Goal: Task Accomplishment & Management: Complete application form

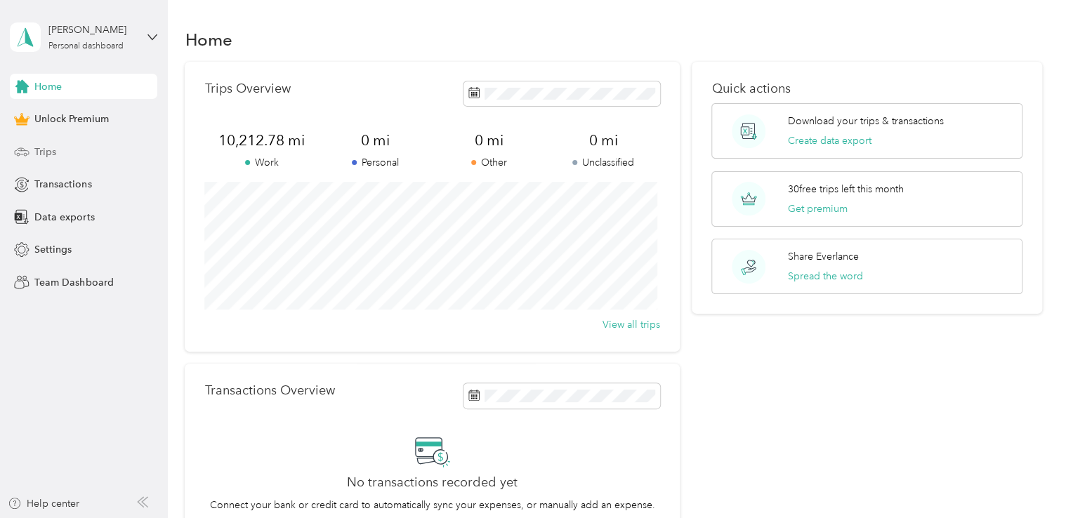
click at [45, 147] on span "Trips" at bounding box center [45, 152] width 22 height 15
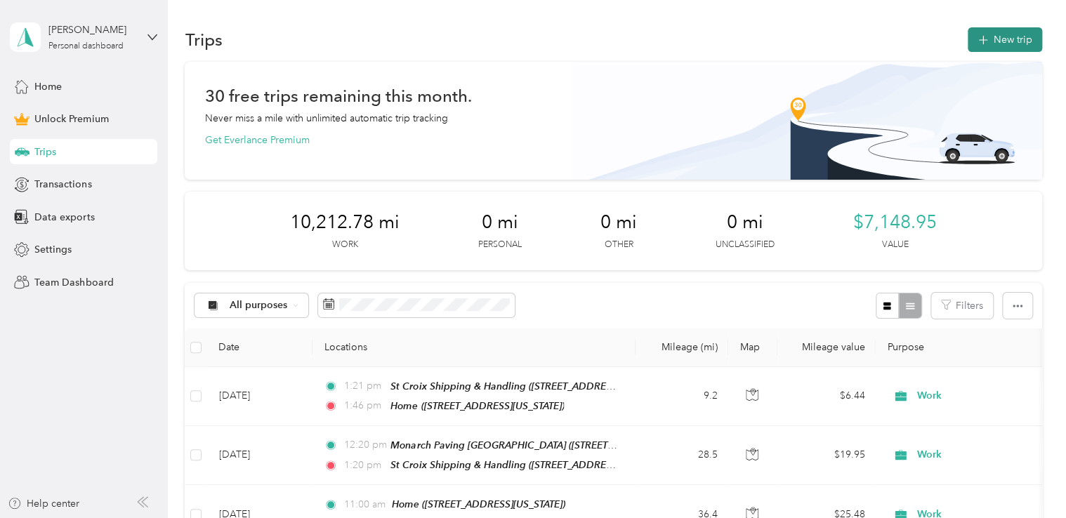
click at [1019, 38] on button "New trip" at bounding box center [1005, 39] width 74 height 25
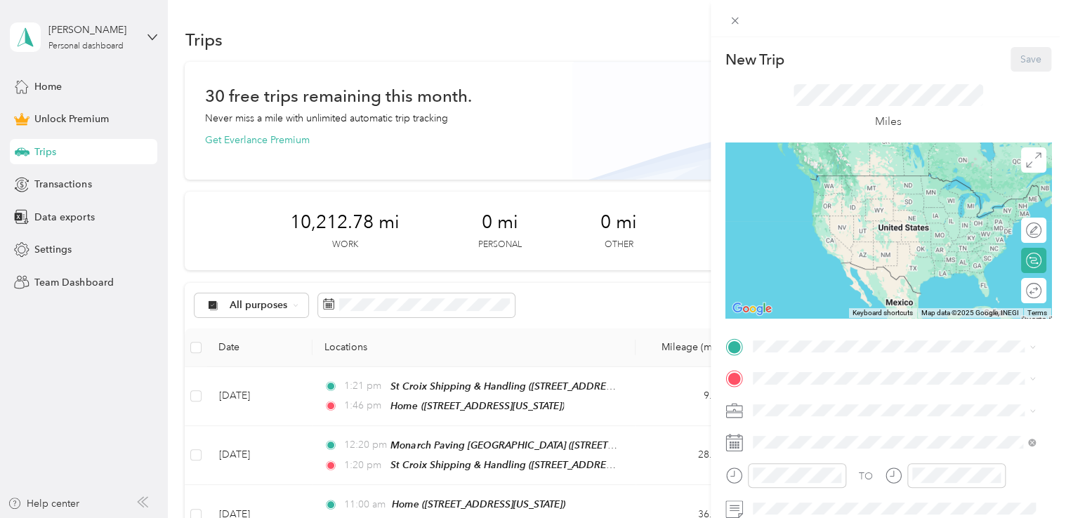
click at [816, 191] on span "[STREET_ADDRESS][US_STATE]" at bounding box center [849, 196] width 140 height 12
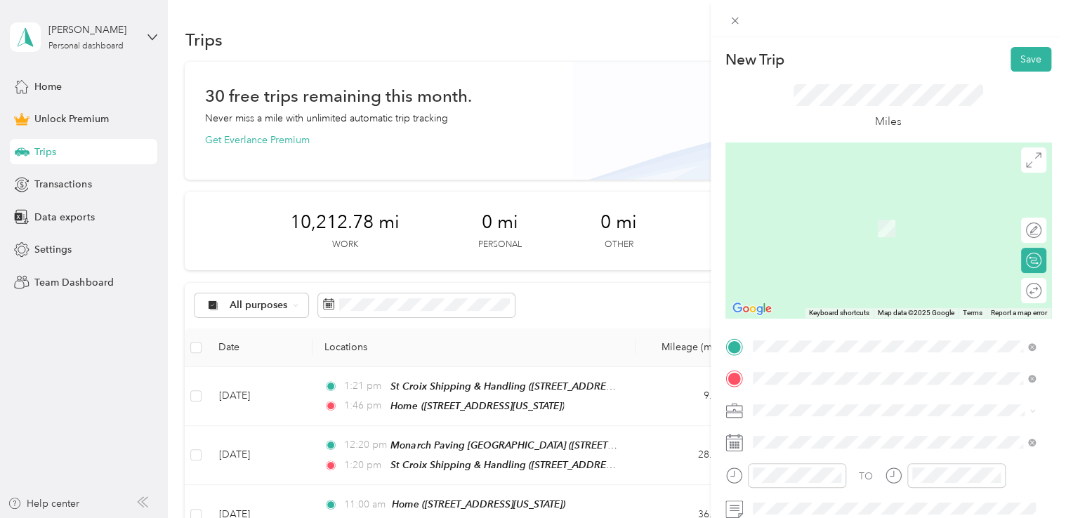
click at [873, 232] on span "768 US Route 8, 54001, [GEOGRAPHIC_DATA], [US_STATE], [GEOGRAPHIC_DATA]" at bounding box center [885, 236] width 213 height 27
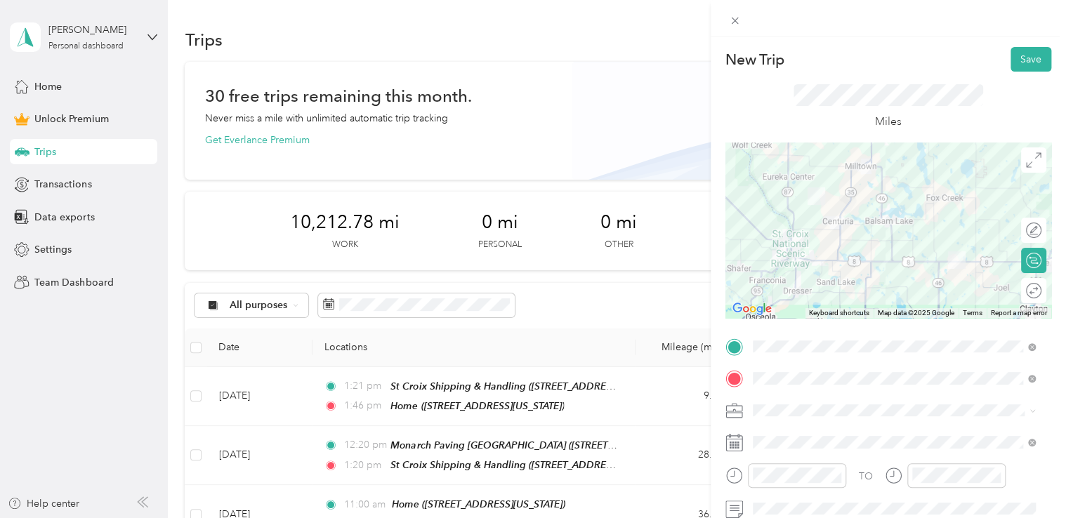
click at [773, 239] on span "Work" at bounding box center [770, 238] width 24 height 12
click at [773, 239] on div "Work" at bounding box center [894, 237] width 273 height 15
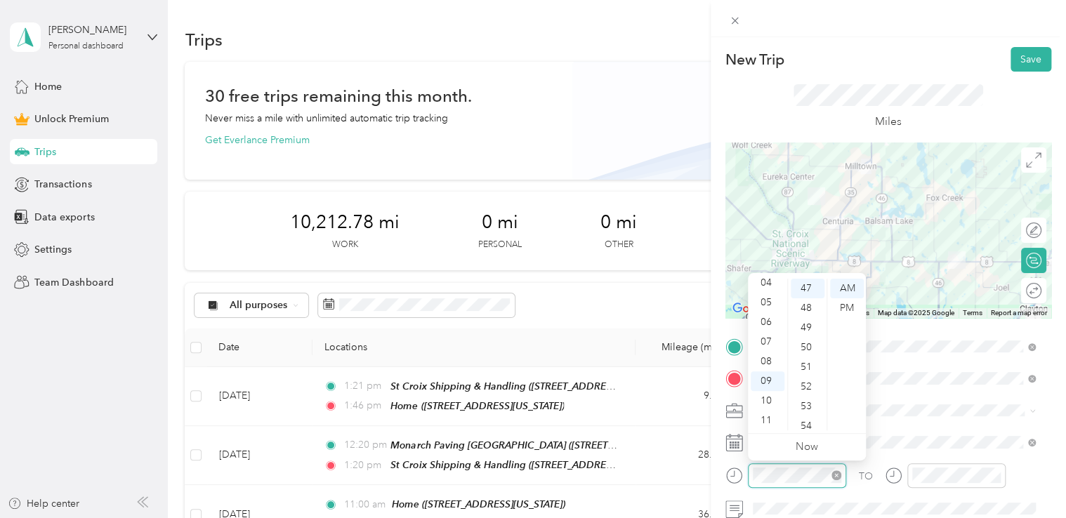
scroll to position [924, 0]
click at [766, 325] on div "06" at bounding box center [768, 323] width 34 height 20
click at [813, 288] on div "47" at bounding box center [808, 289] width 34 height 20
click at [851, 290] on div "AM" at bounding box center [847, 289] width 34 height 20
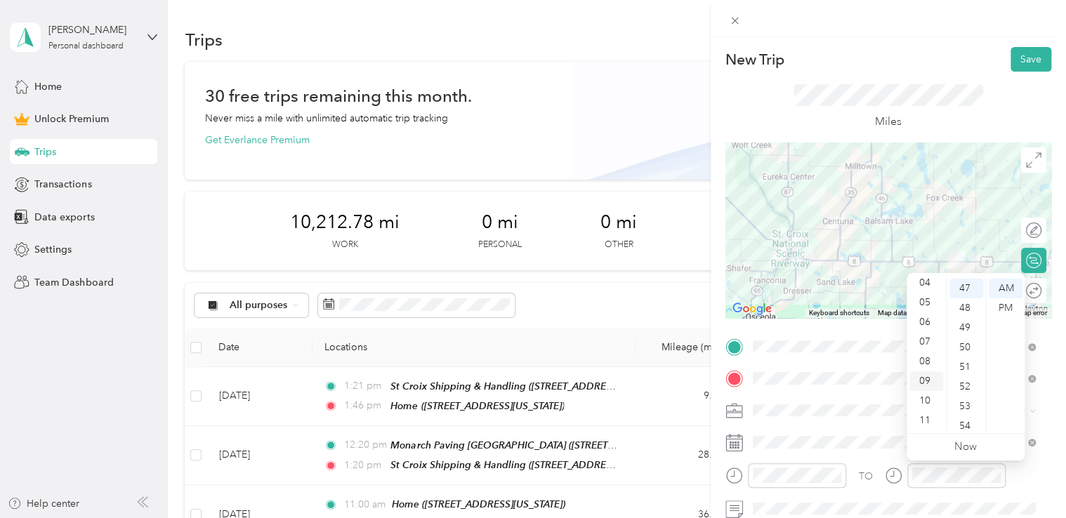
click at [929, 378] on div "09" at bounding box center [927, 382] width 34 height 20
click at [962, 281] on div "00" at bounding box center [967, 289] width 34 height 20
click at [1006, 285] on div "AM" at bounding box center [1006, 289] width 34 height 20
click at [928, 355] on div "08" at bounding box center [927, 362] width 34 height 20
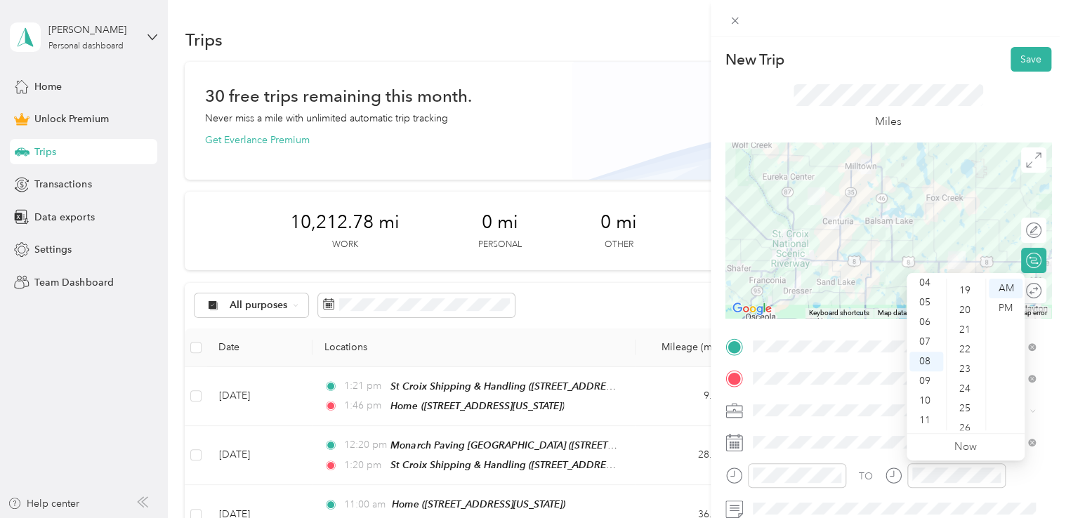
scroll to position [421, 0]
click at [967, 392] on div "27" at bounding box center [967, 398] width 34 height 20
click at [1005, 288] on div "AM" at bounding box center [1006, 289] width 34 height 20
click at [863, 397] on div "TO Add photo" at bounding box center [889, 490] width 326 height 308
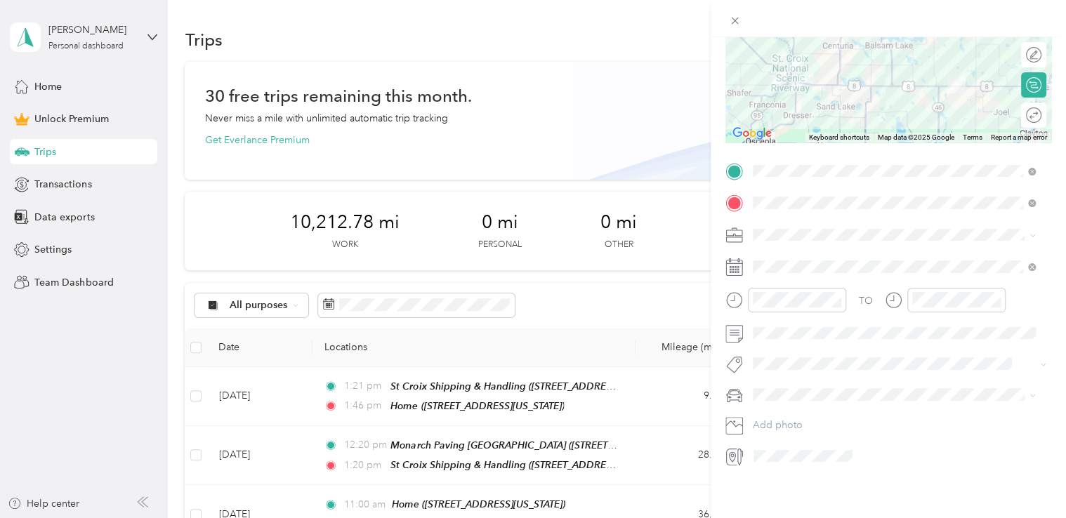
scroll to position [185, 0]
click at [799, 330] on span at bounding box center [899, 333] width 303 height 22
click at [790, 455] on span "Jeep Trailhawk" at bounding box center [790, 458] width 65 height 12
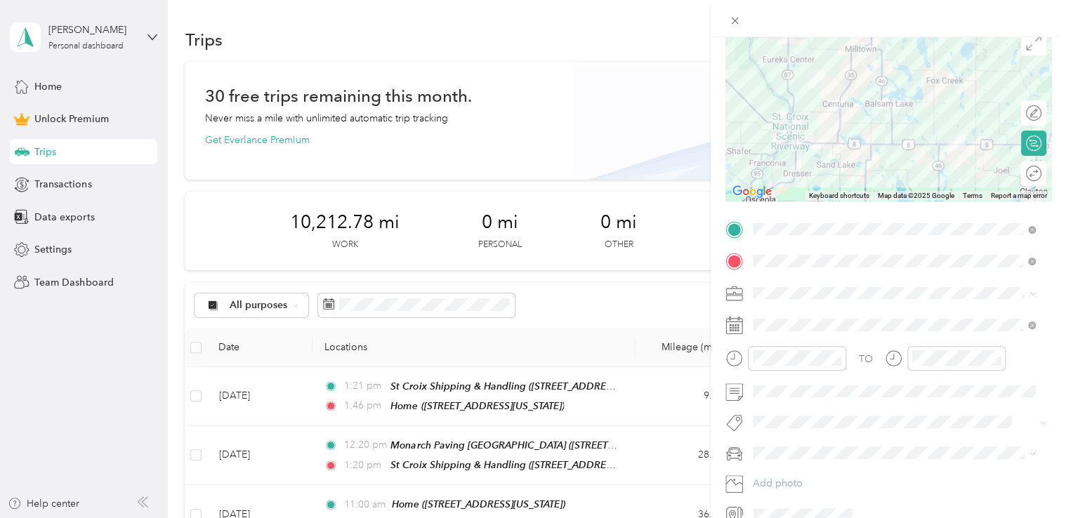
scroll to position [0, 0]
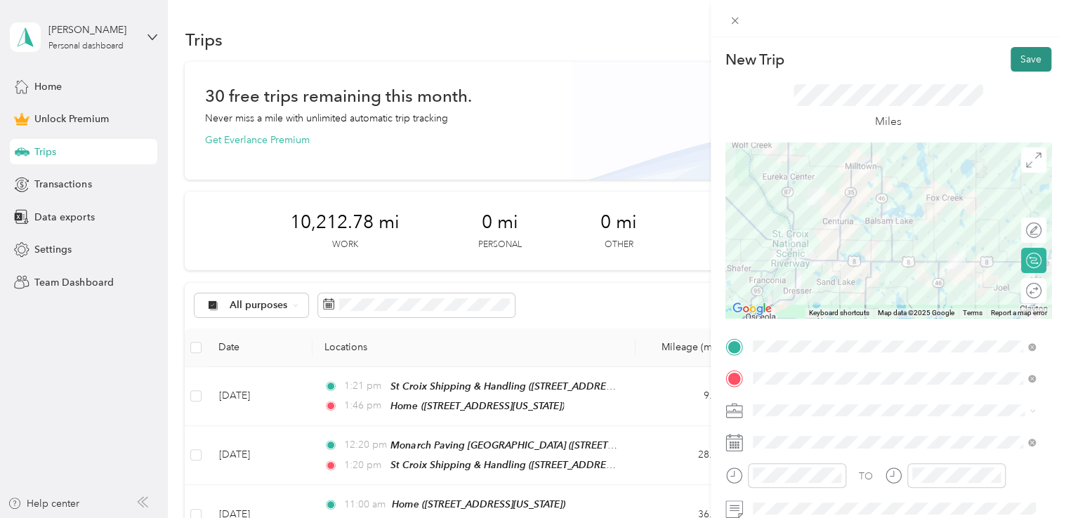
click at [1026, 67] on button "Save" at bounding box center [1031, 59] width 41 height 25
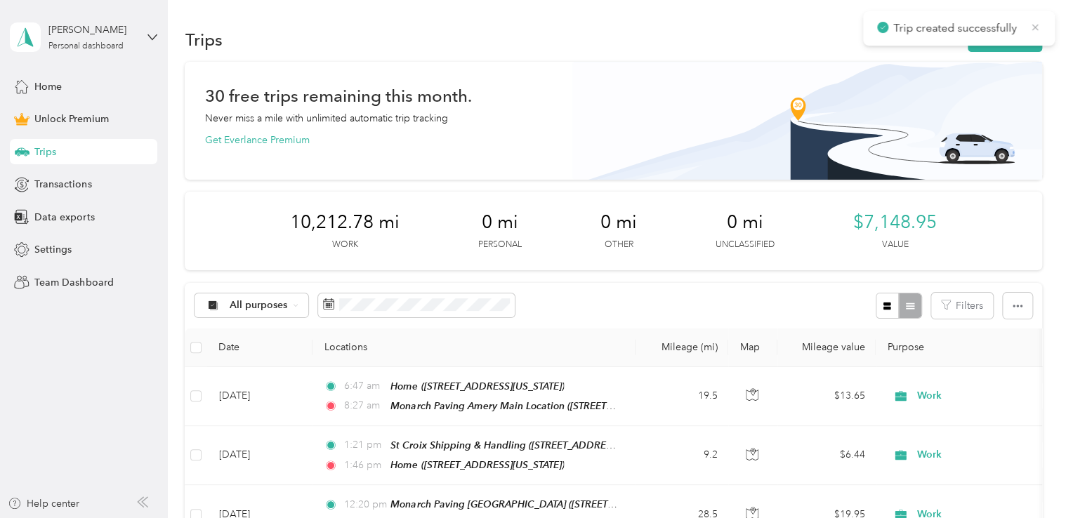
click at [1033, 30] on icon at bounding box center [1035, 27] width 11 height 13
click at [1020, 36] on button "New trip" at bounding box center [1005, 39] width 74 height 25
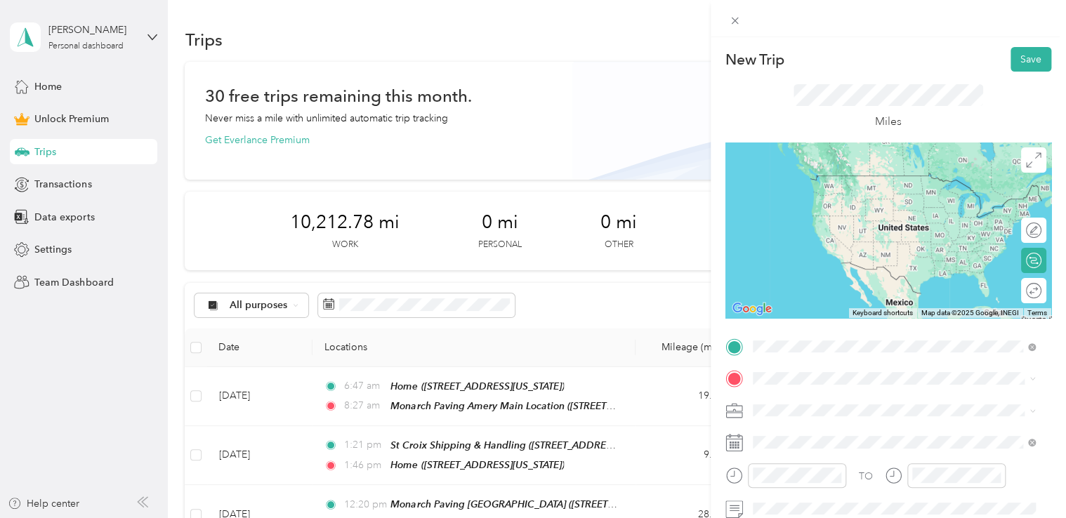
click at [869, 204] on div "Monarch Paving Amery Main Location [STREET_ADDRESS][US_STATE]" at bounding box center [904, 196] width 251 height 44
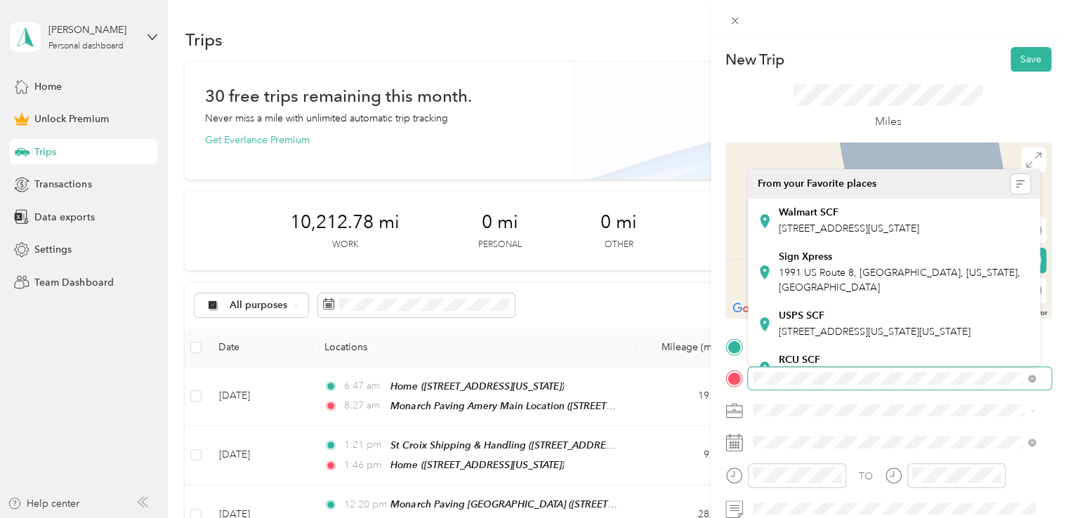
scroll to position [140, 0]
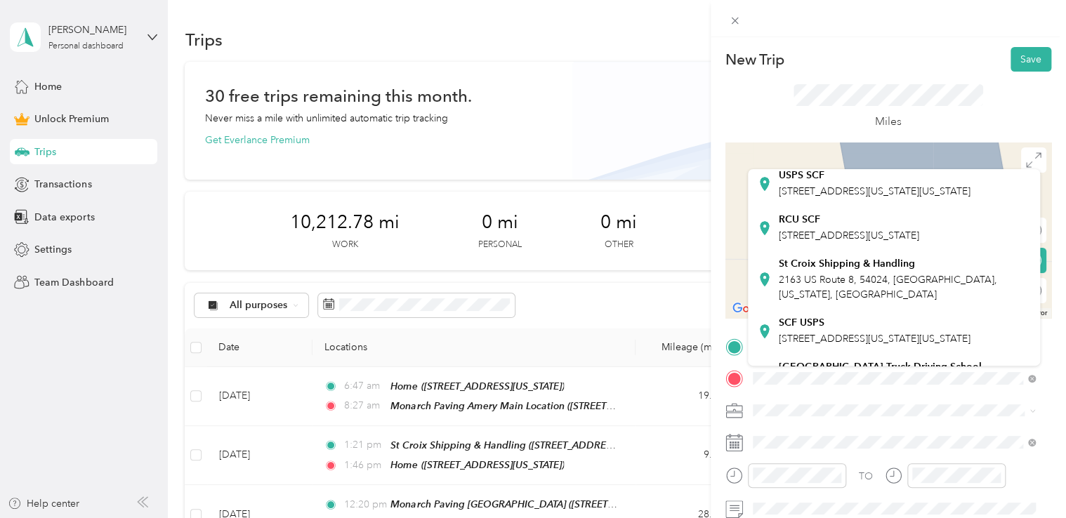
click at [832, 270] on strong "St Croix Shipping & Handling" at bounding box center [847, 264] width 136 height 13
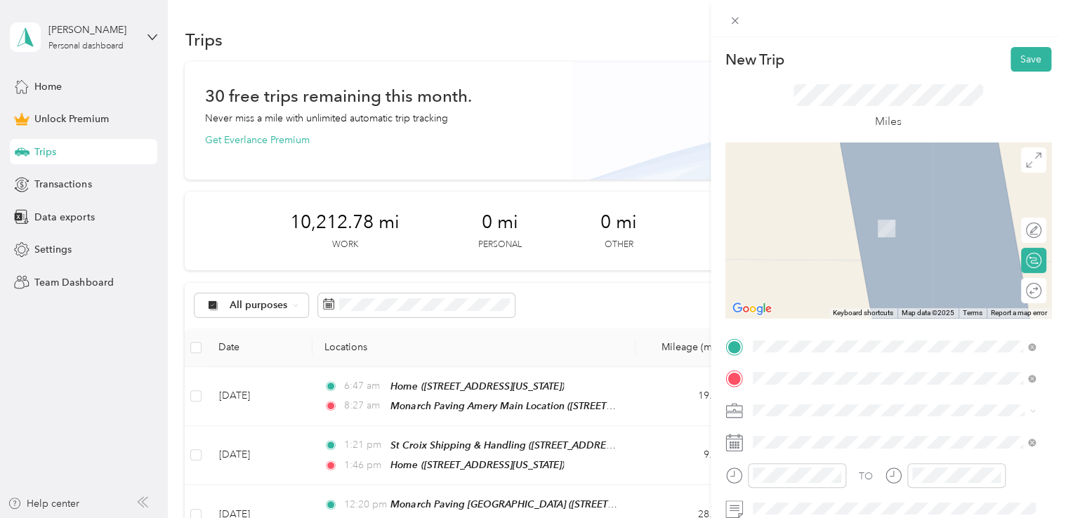
click at [832, 302] on div "St Croix Shipping & Handling [STREET_ADDRESS][US_STATE]" at bounding box center [904, 280] width 251 height 44
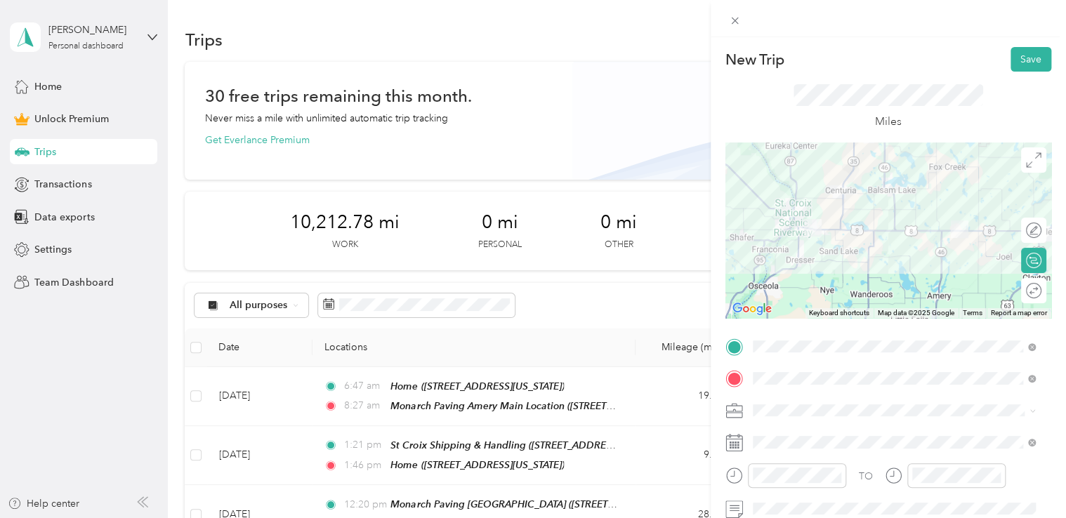
click at [770, 240] on span "Work" at bounding box center [770, 239] width 24 height 12
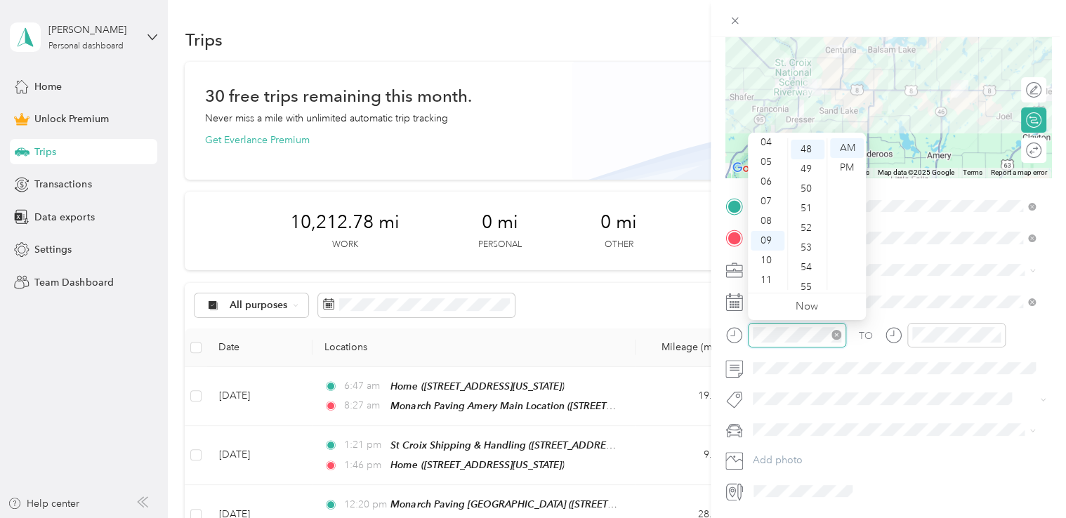
scroll to position [944, 0]
click at [767, 216] on div "08" at bounding box center [768, 221] width 34 height 20
click at [810, 150] on div "48" at bounding box center [808, 148] width 34 height 20
click at [855, 151] on div "AM" at bounding box center [847, 148] width 34 height 20
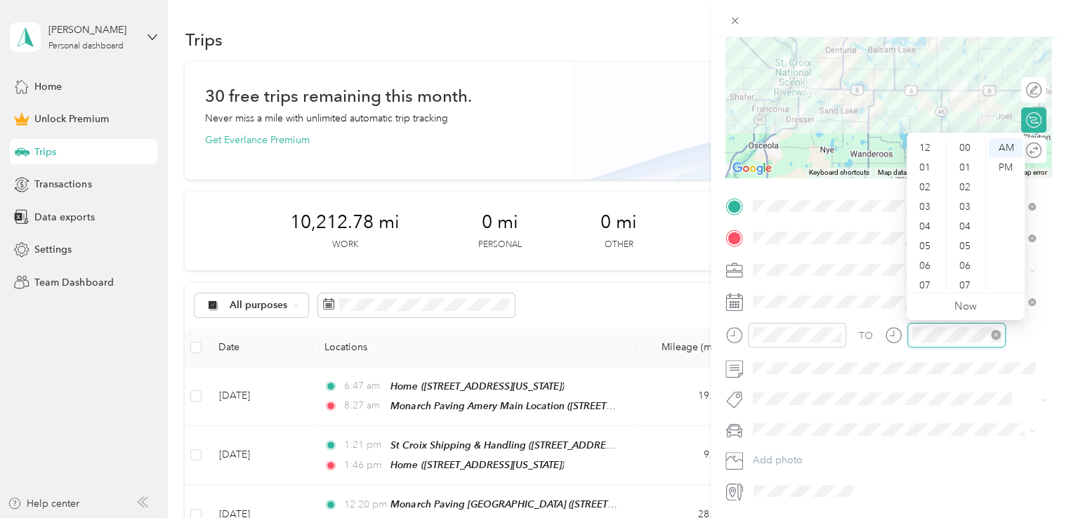
scroll to position [84, 0]
click at [921, 243] on div "09" at bounding box center [927, 241] width 34 height 20
click at [962, 162] on div "15" at bounding box center [967, 162] width 34 height 20
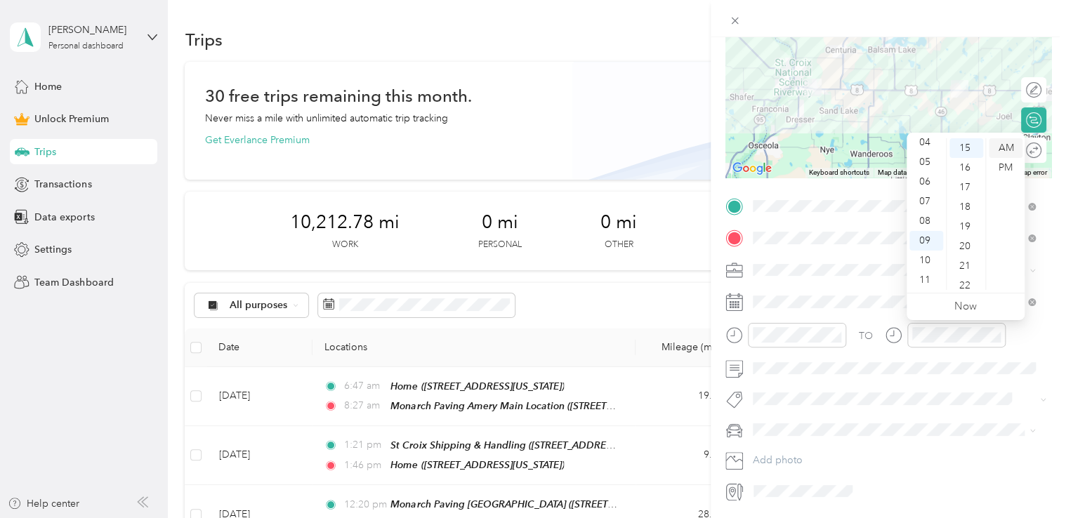
click at [1006, 148] on div "AM" at bounding box center [1006, 148] width 34 height 20
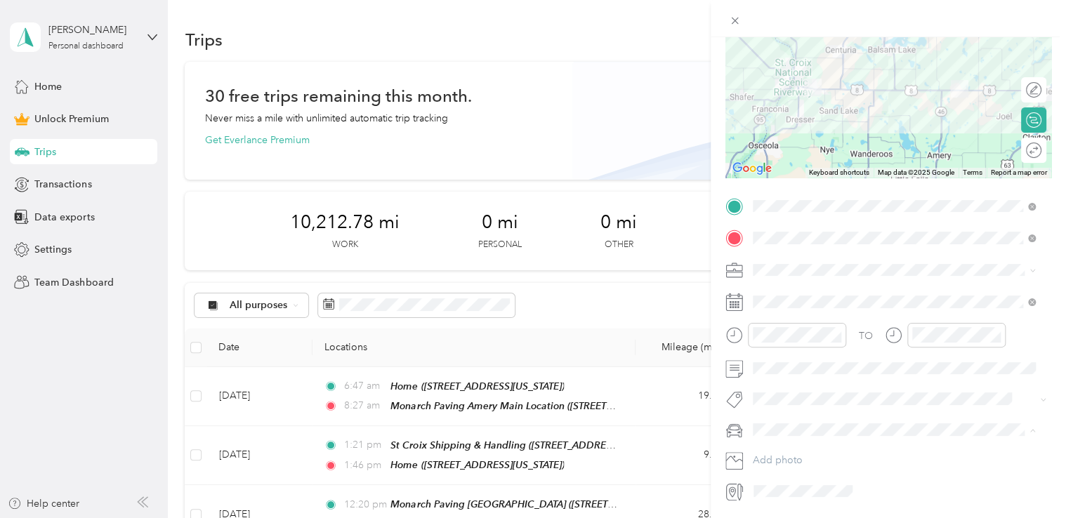
click at [785, 507] on li "Jeep Trailhawk" at bounding box center [894, 504] width 293 height 25
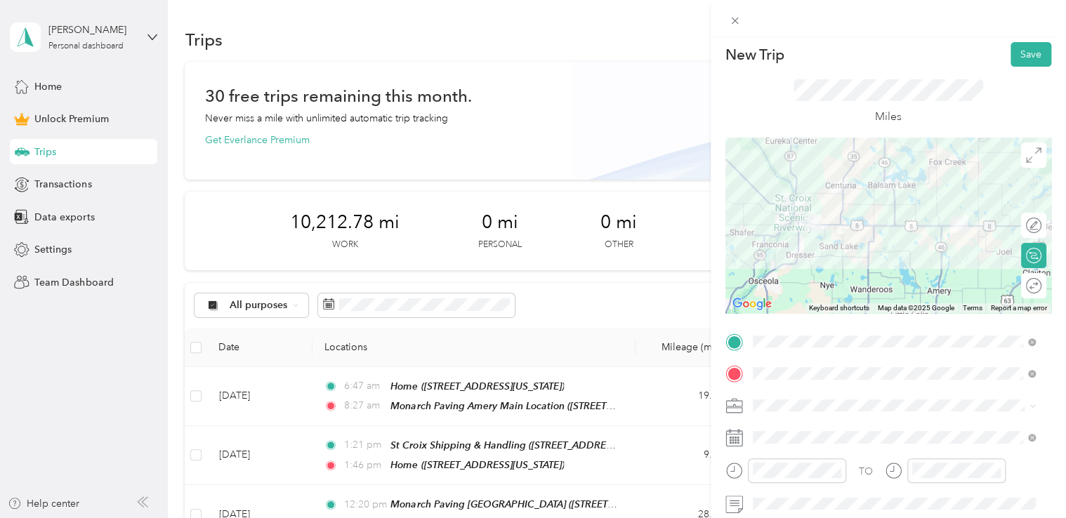
scroll to position [0, 0]
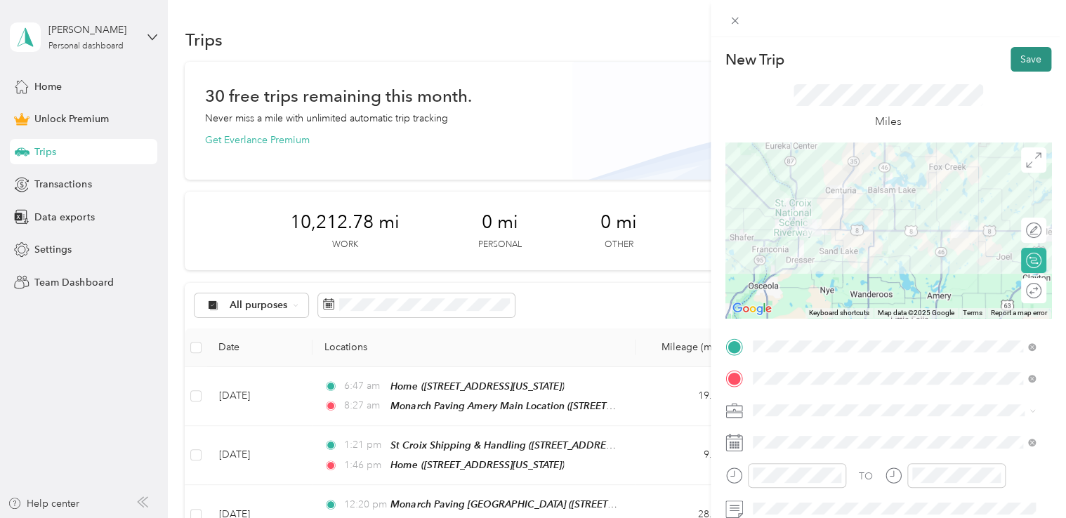
click at [1028, 51] on button "Save" at bounding box center [1031, 59] width 41 height 25
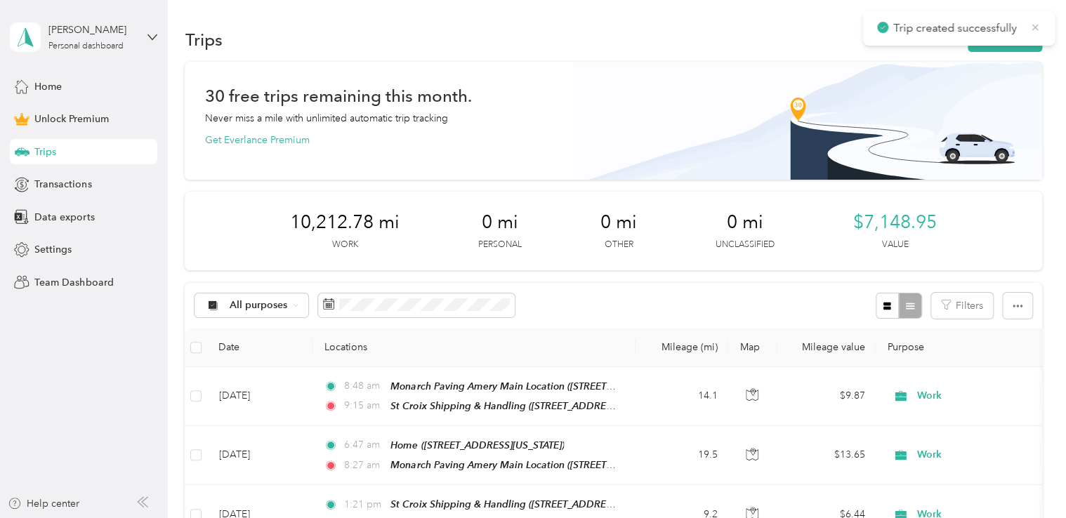
click at [1038, 21] on icon at bounding box center [1035, 27] width 11 height 13
click at [1014, 34] on button "New trip" at bounding box center [1005, 39] width 74 height 25
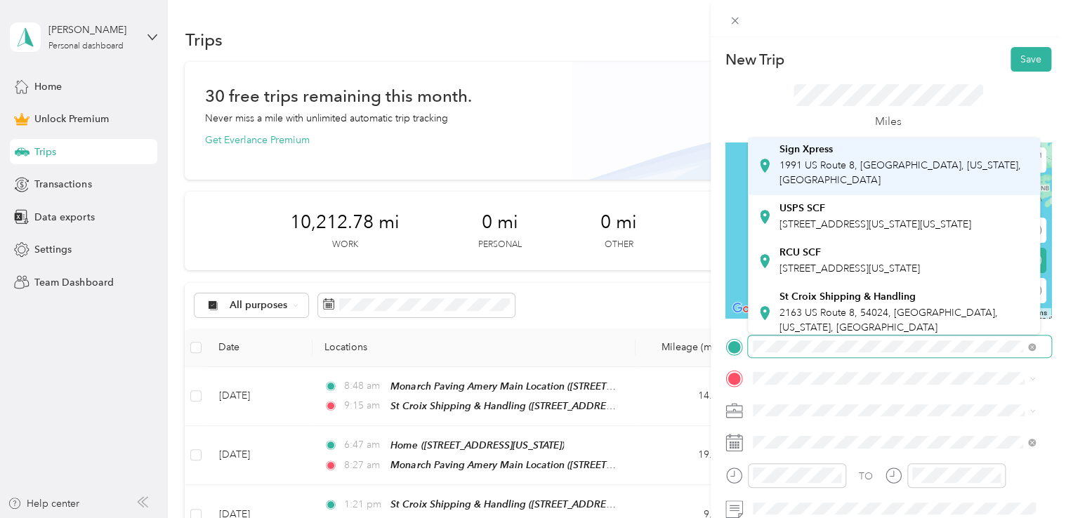
scroll to position [140, 0]
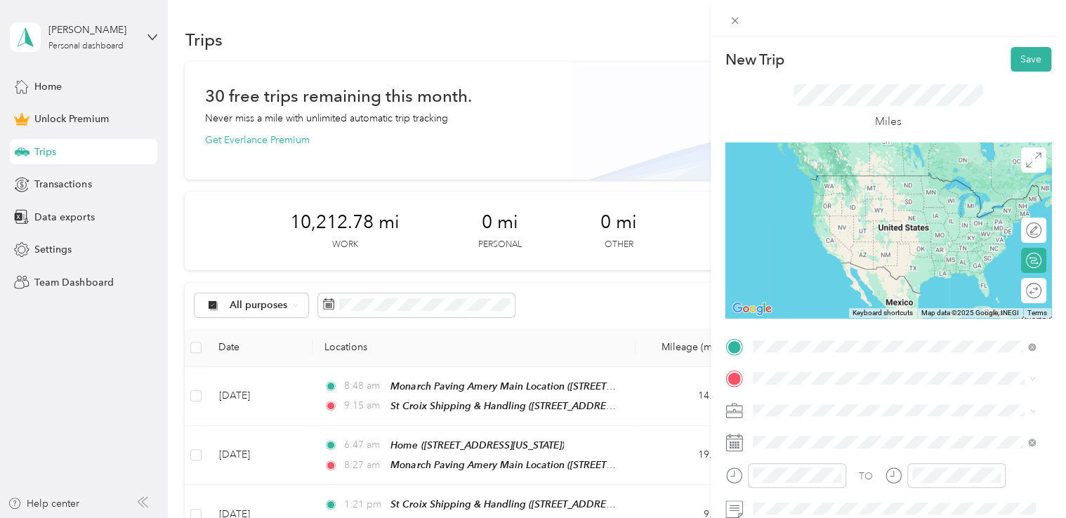
click at [828, 265] on li "St Croix Shipping & Handling [STREET_ADDRESS][US_STATE]" at bounding box center [894, 247] width 293 height 59
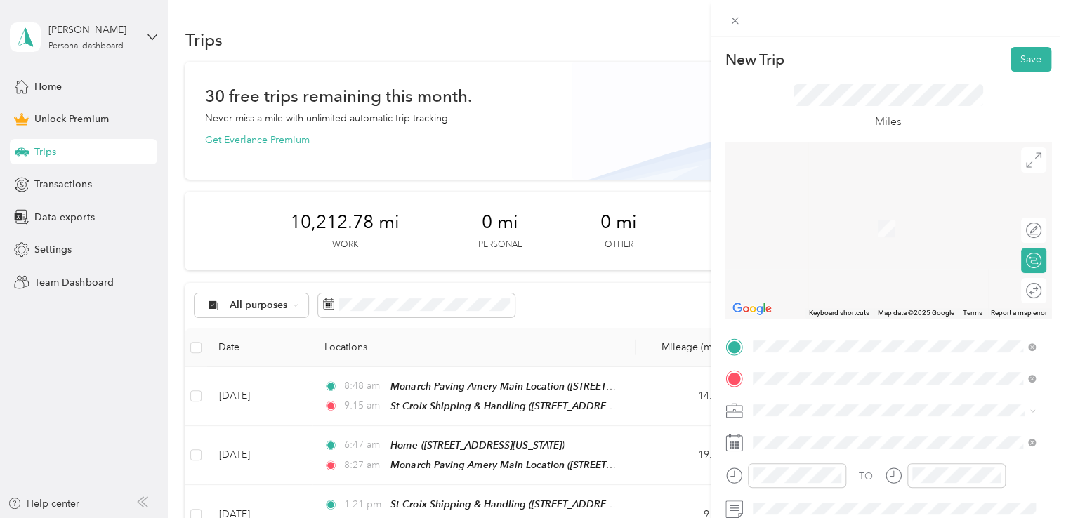
click at [801, 235] on span "[STREET_ADDRESS][US_STATE]" at bounding box center [849, 229] width 140 height 12
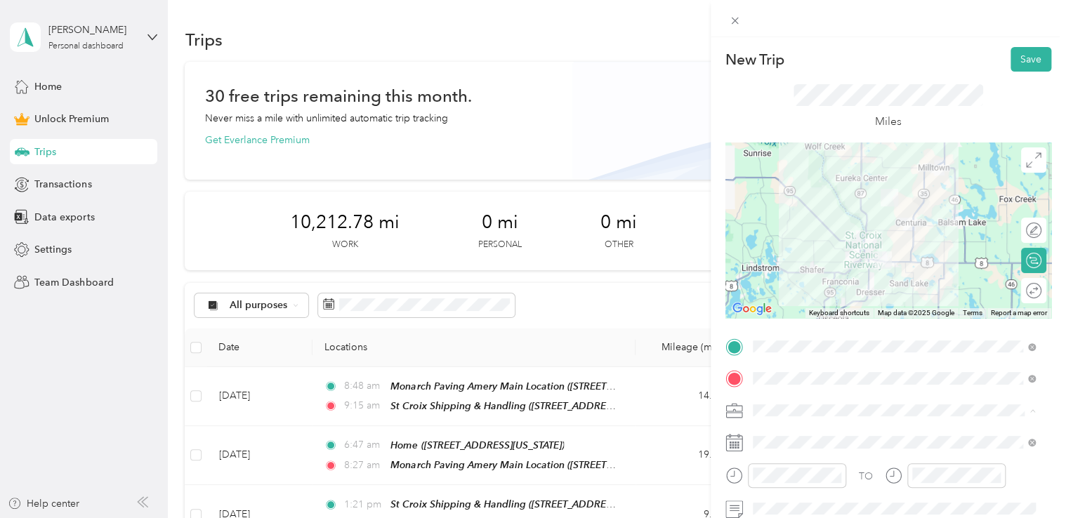
click at [767, 235] on span "Work" at bounding box center [770, 239] width 24 height 12
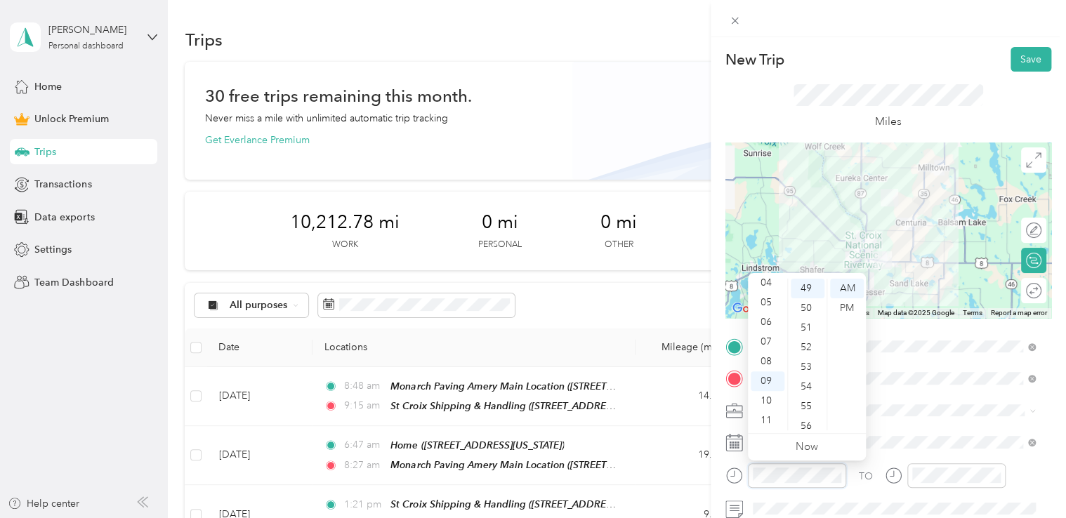
scroll to position [964, 0]
click at [773, 378] on div "09" at bounding box center [768, 382] width 34 height 20
click at [812, 290] on div "28" at bounding box center [808, 297] width 34 height 20
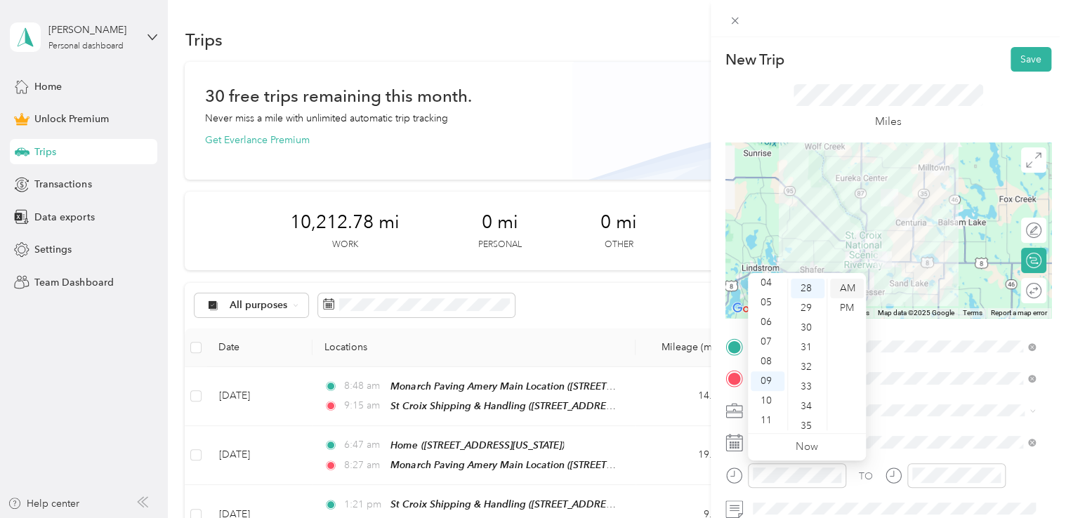
click at [846, 288] on div "AM" at bounding box center [847, 289] width 34 height 20
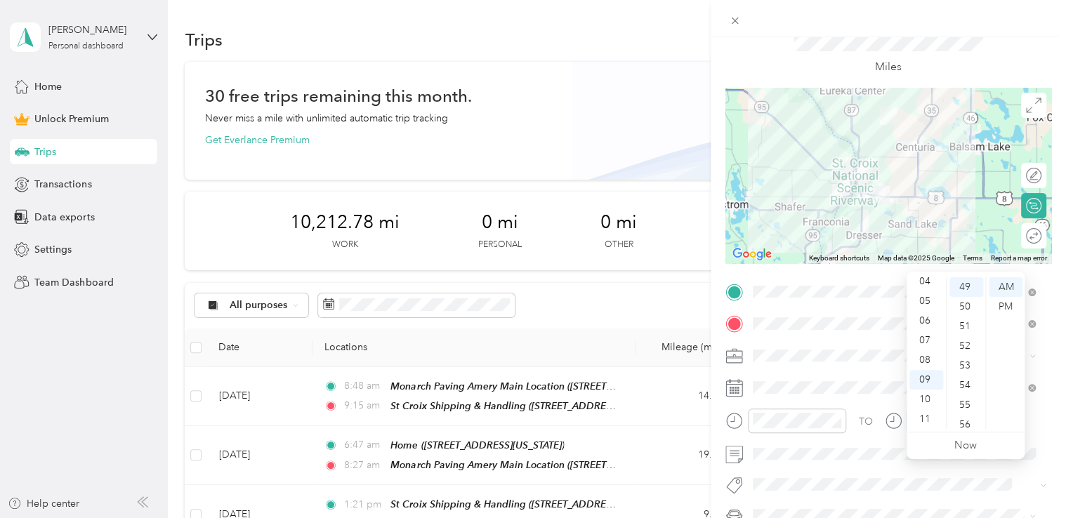
scroll to position [0, 0]
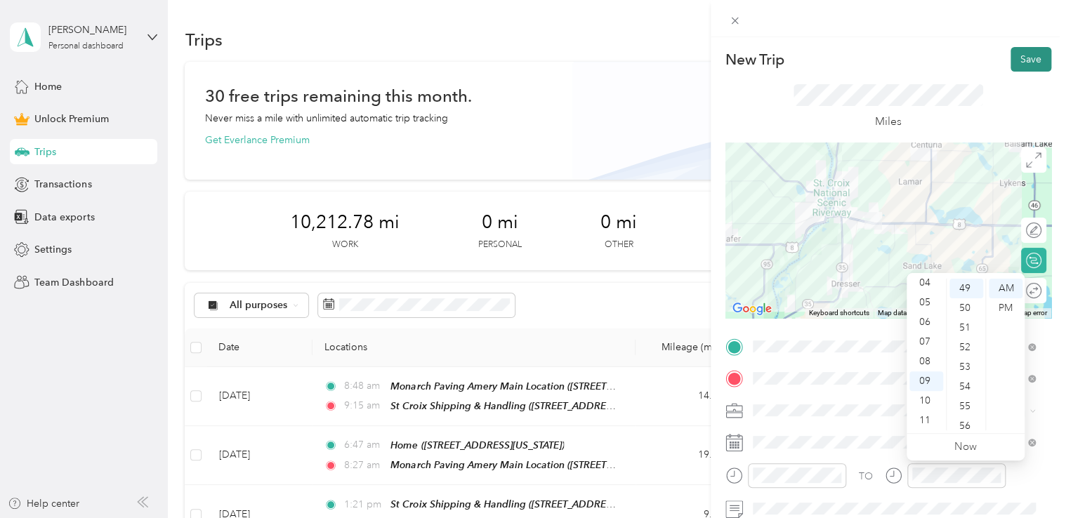
click at [1011, 60] on button "Save" at bounding box center [1031, 59] width 41 height 25
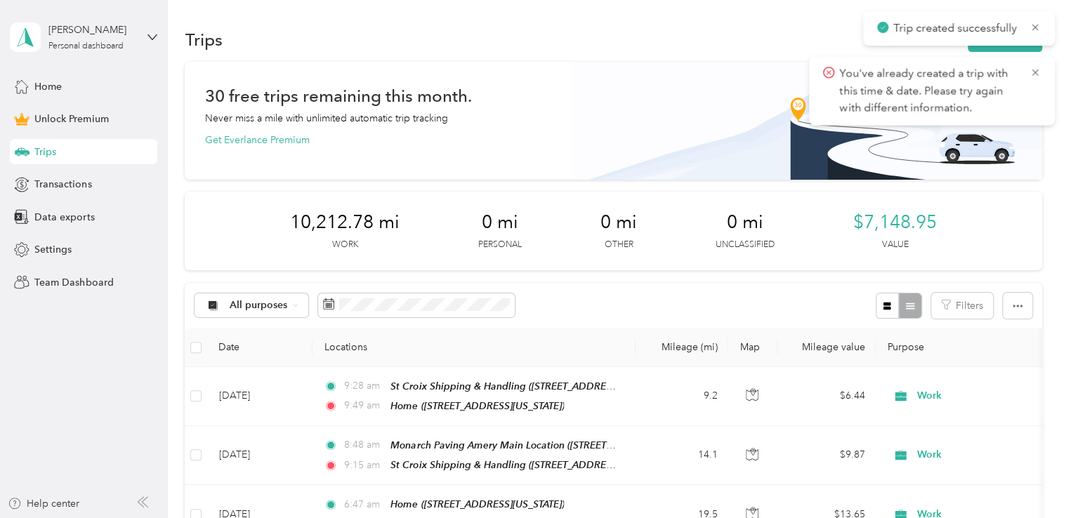
scroll to position [70, 0]
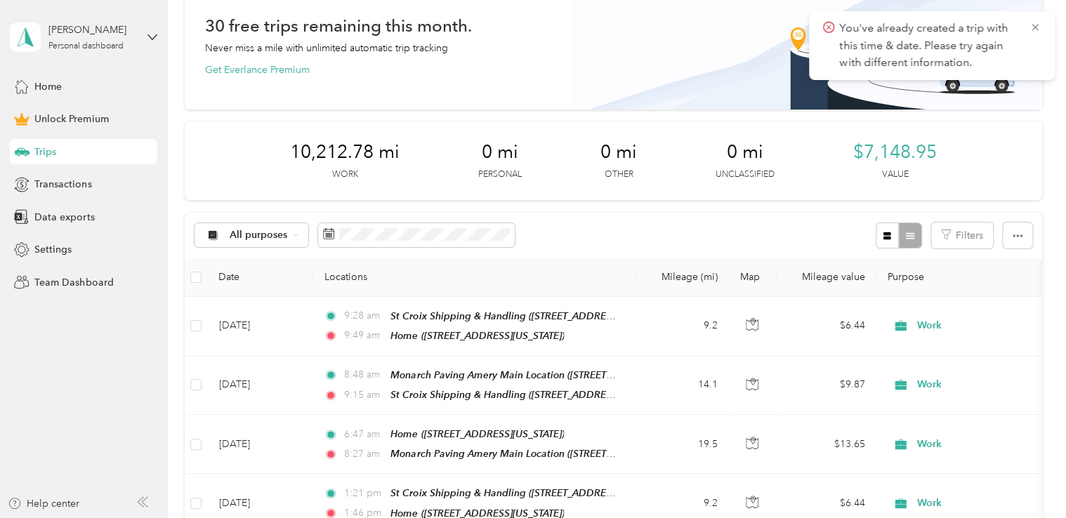
click at [708, 38] on div "30 free trips remaining this month. Never miss a mile with unlimited automatic …" at bounding box center [613, 47] width 818 height 59
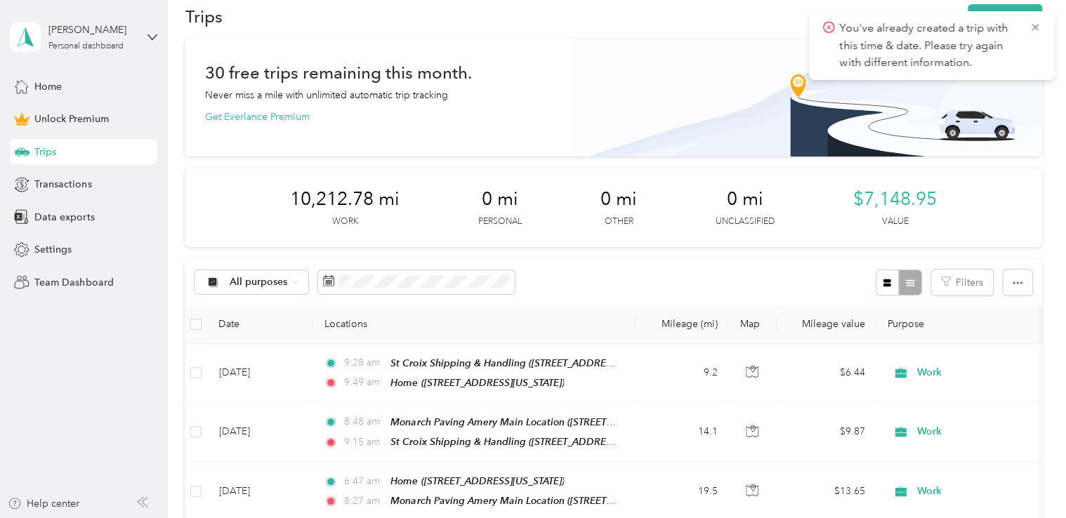
scroll to position [0, 0]
